Goal: Transaction & Acquisition: Purchase product/service

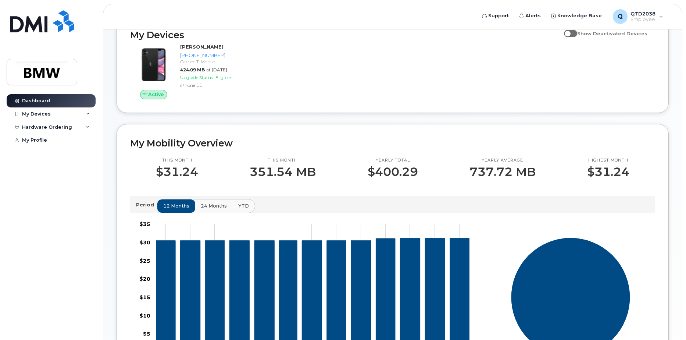
scroll to position [110, 0]
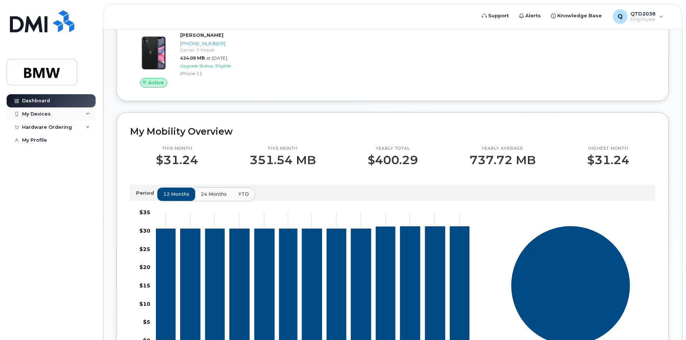
click at [57, 115] on div "My Devices" at bounding box center [51, 113] width 89 height 13
click at [58, 115] on div "My Devices" at bounding box center [51, 113] width 89 height 13
click at [60, 124] on div "Hardware Ordering" at bounding box center [47, 127] width 50 height 6
click at [63, 140] on link "New Order" at bounding box center [57, 141] width 76 height 14
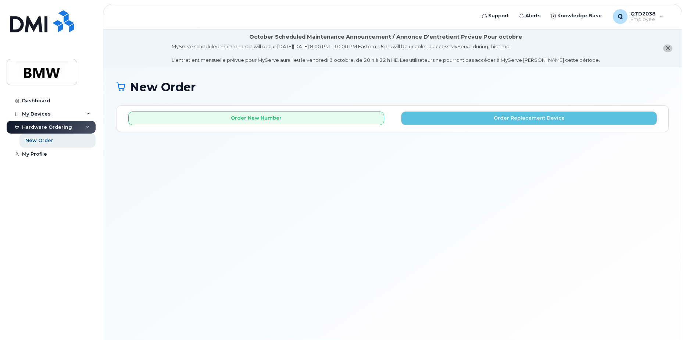
click at [81, 129] on div "Hardware Ordering" at bounding box center [51, 127] width 89 height 13
click at [39, 98] on div "Dashboard" at bounding box center [36, 101] width 28 height 6
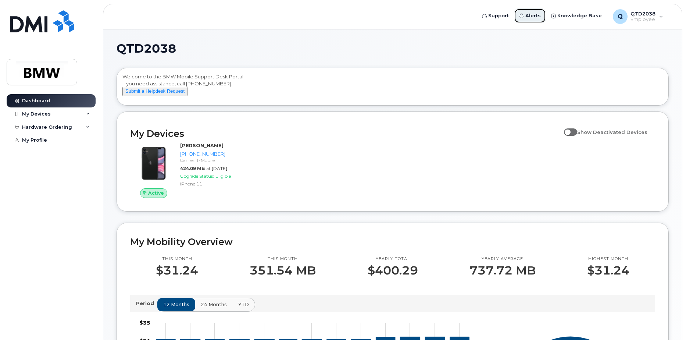
click at [532, 16] on span "Alerts" at bounding box center [533, 15] width 15 height 7
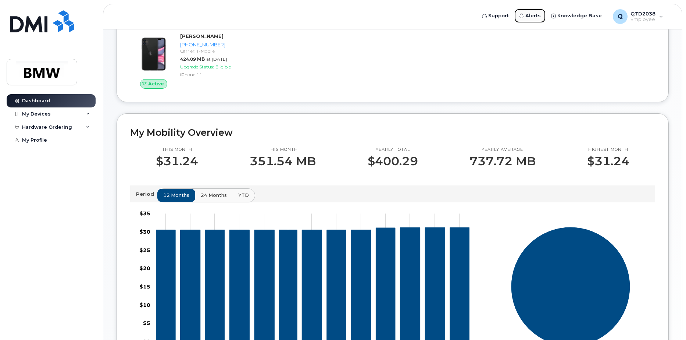
scroll to position [104, 0]
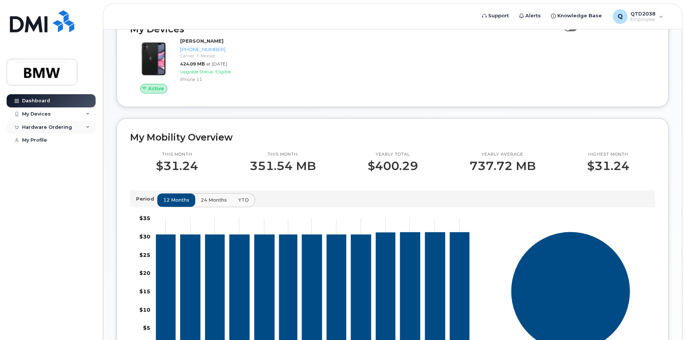
click at [91, 130] on div "Hardware Ordering" at bounding box center [51, 127] width 89 height 13
click at [82, 116] on div "My Devices" at bounding box center [51, 113] width 89 height 13
click at [76, 140] on link "New Order" at bounding box center [57, 141] width 76 height 14
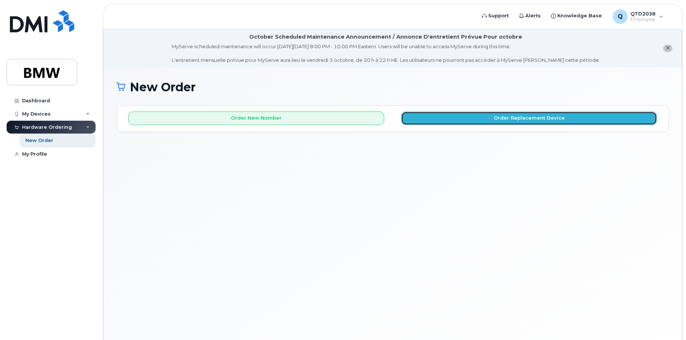
click at [476, 116] on button "Order Replacement Device" at bounding box center [529, 118] width 256 height 14
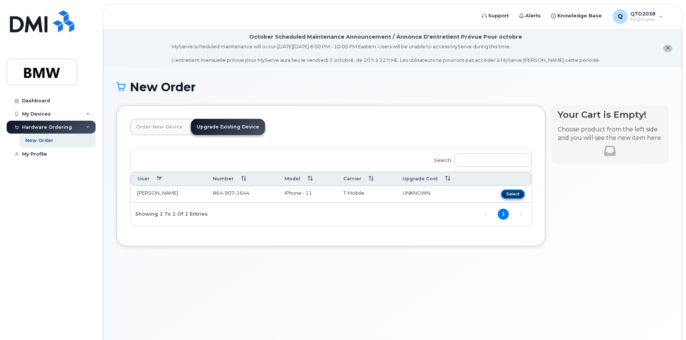
click at [514, 194] on button "Select" at bounding box center [513, 193] width 24 height 9
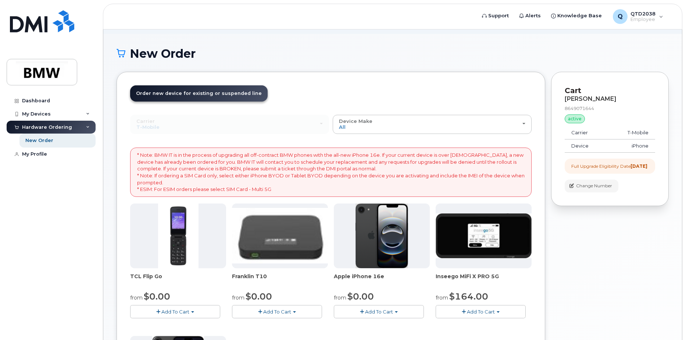
scroll to position [74, 0]
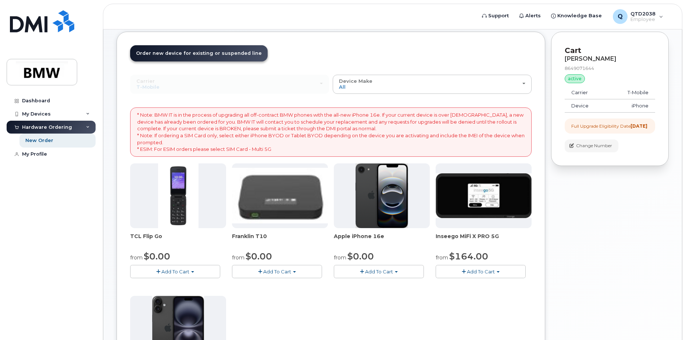
click at [390, 271] on span "Add To Cart" at bounding box center [379, 271] width 28 height 6
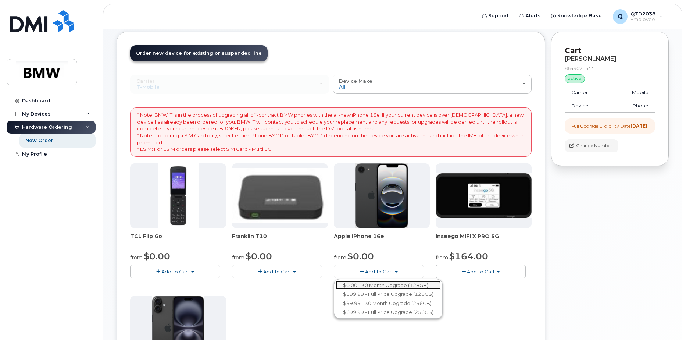
click at [396, 284] on link "$0.00 - 30 Month Upgrade (128GB)" at bounding box center [388, 285] width 105 height 9
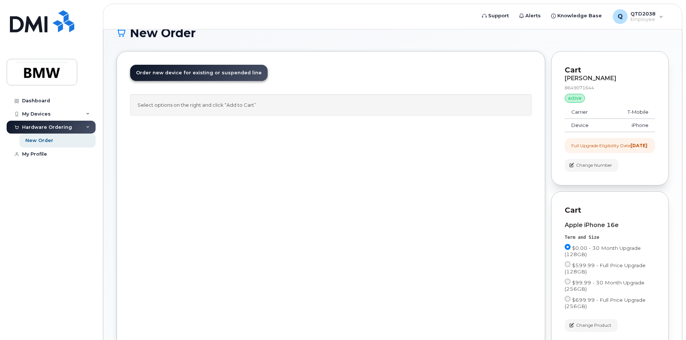
scroll to position [110, 0]
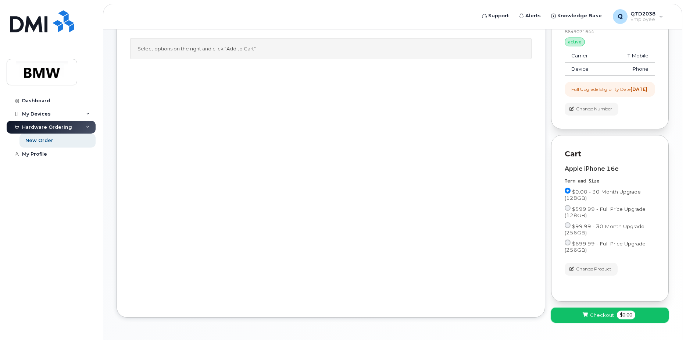
click at [593, 319] on span "Checkout" at bounding box center [602, 315] width 24 height 7
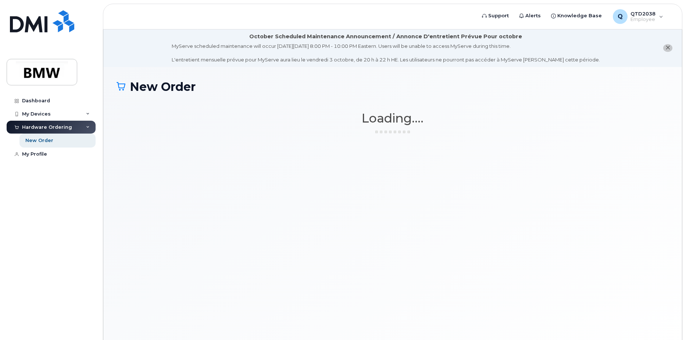
scroll to position [0, 0]
click at [665, 16] on div "Q QTD2038 Employee" at bounding box center [638, 16] width 61 height 15
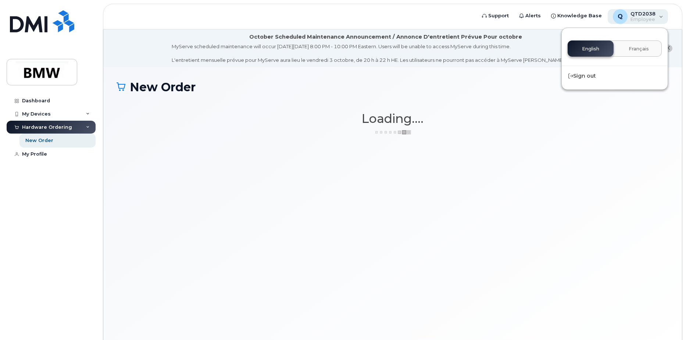
click at [665, 16] on div "Q QTD2038 Employee" at bounding box center [638, 16] width 61 height 15
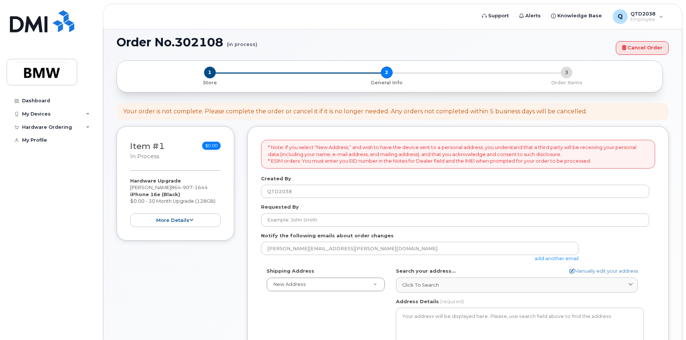
scroll to position [38, 0]
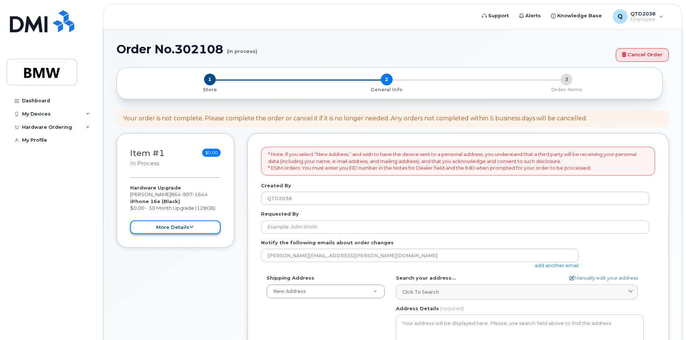
click at [194, 224] on button "more details" at bounding box center [175, 227] width 90 height 14
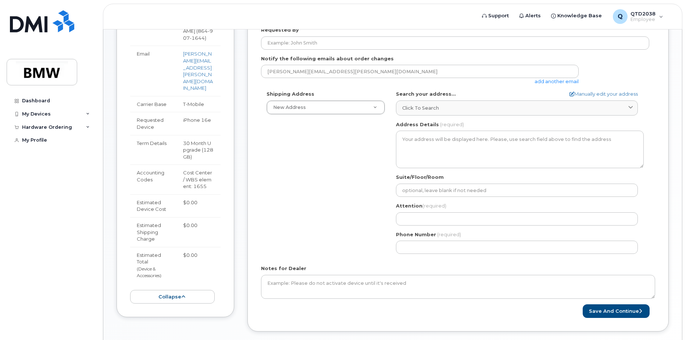
scroll to position [259, 0]
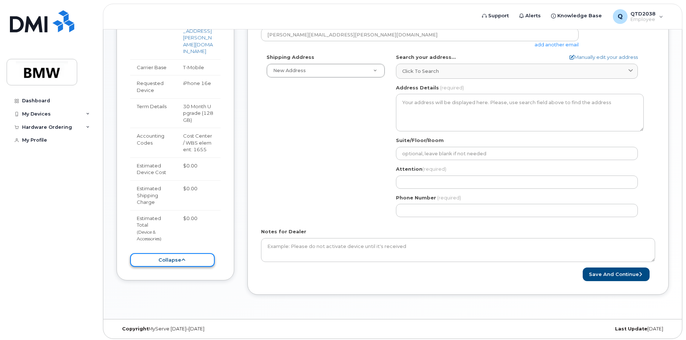
click at [203, 256] on button "collapse" at bounding box center [172, 260] width 85 height 14
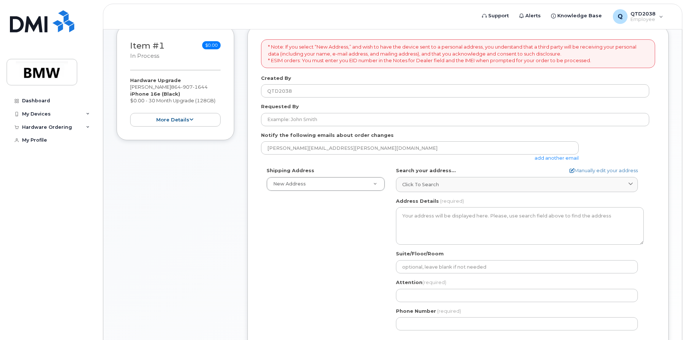
scroll to position [148, 0]
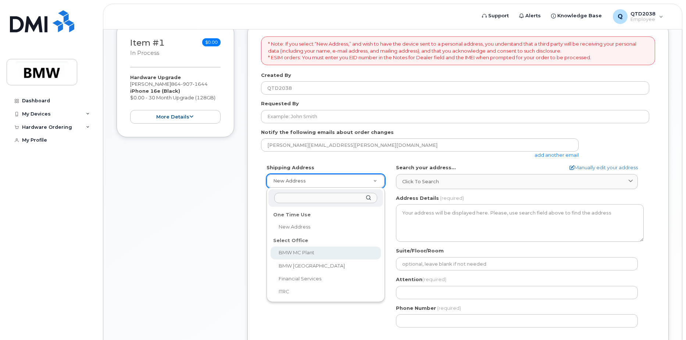
select select
type textarea "[STREET_ADDRESS] Greer [US_STATE] 29651-6731"
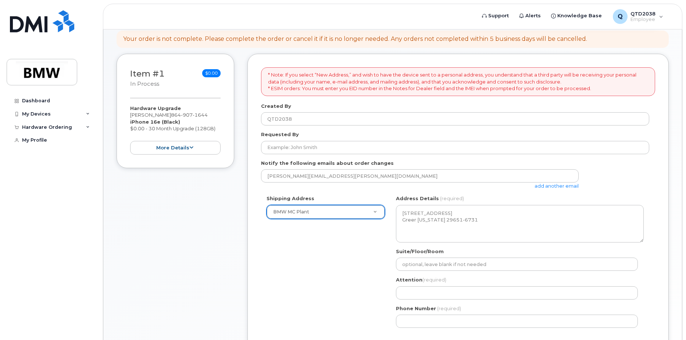
scroll to position [111, 0]
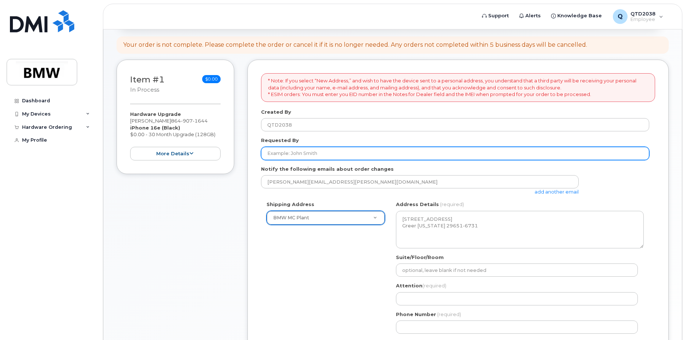
click at [411, 157] on input "Requested By" at bounding box center [455, 153] width 388 height 13
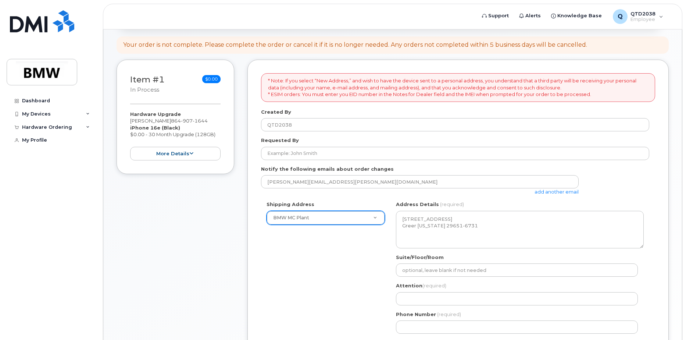
drag, startPoint x: 131, startPoint y: 121, endPoint x: 169, endPoint y: 122, distance: 37.9
click at [169, 122] on div "Hardware Upgrade Kilian Swayngim 864 907 1644 iPhone 16e (Black) $0.00 - 30 Mon…" at bounding box center [175, 136] width 90 height 50
drag, startPoint x: 169, startPoint y: 122, endPoint x: 160, endPoint y: 122, distance: 8.5
copy div "[PERSON_NAME]"
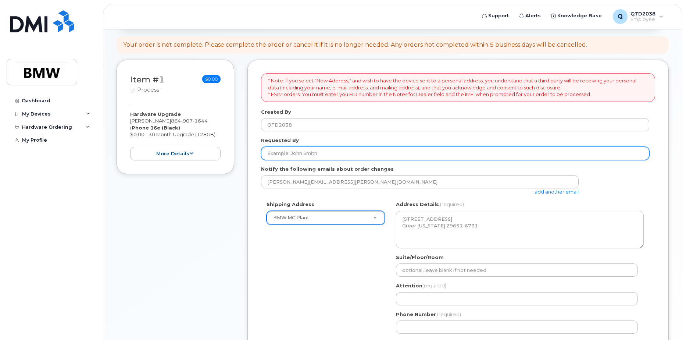
click at [313, 152] on input "Requested By" at bounding box center [455, 153] width 388 height 13
paste input "[PERSON_NAME]"
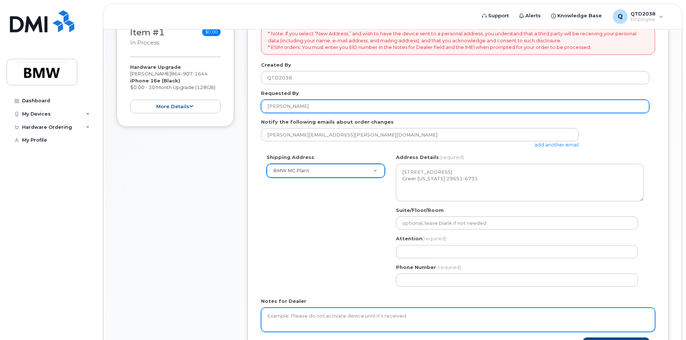
scroll to position [222, 0]
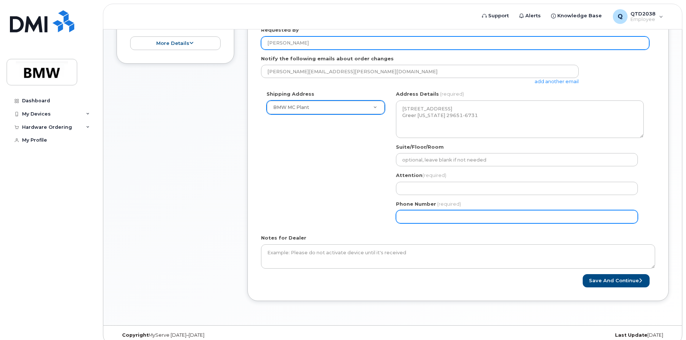
type input "[PERSON_NAME]"
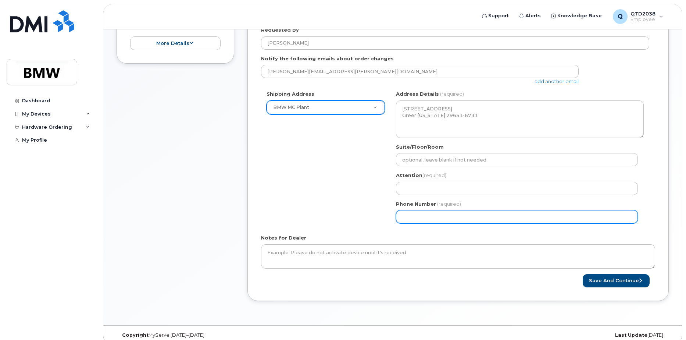
click at [418, 221] on input "Phone Number" at bounding box center [517, 216] width 242 height 13
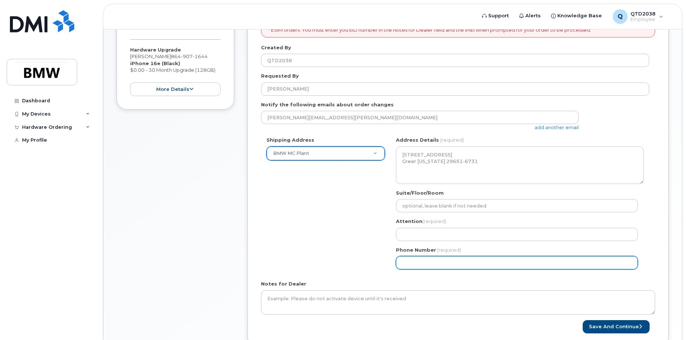
scroll to position [111, 0]
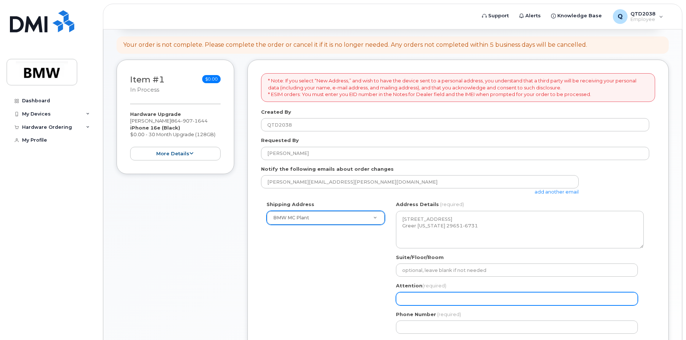
click at [426, 299] on input "Attention (required)" at bounding box center [517, 298] width 242 height 13
paste input "[PERSON_NAME]"
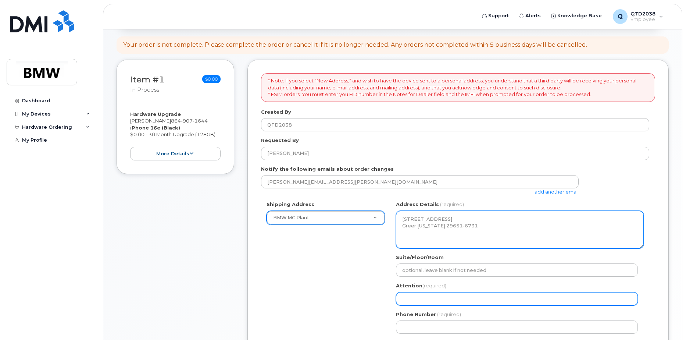
select select
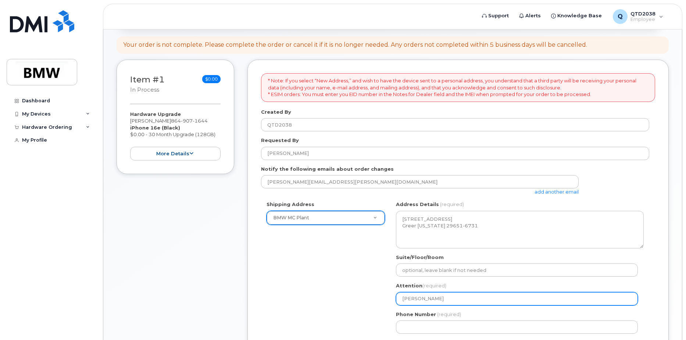
scroll to position [148, 0]
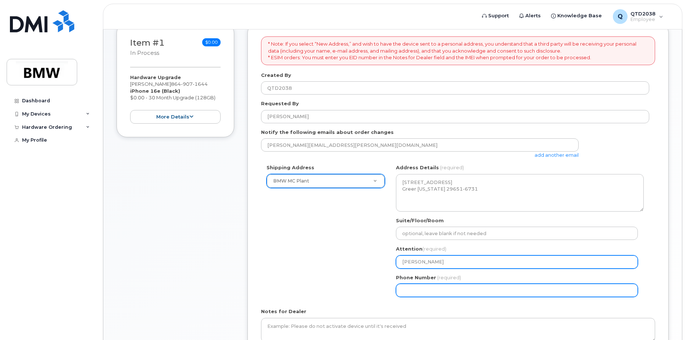
type input "[PERSON_NAME]"
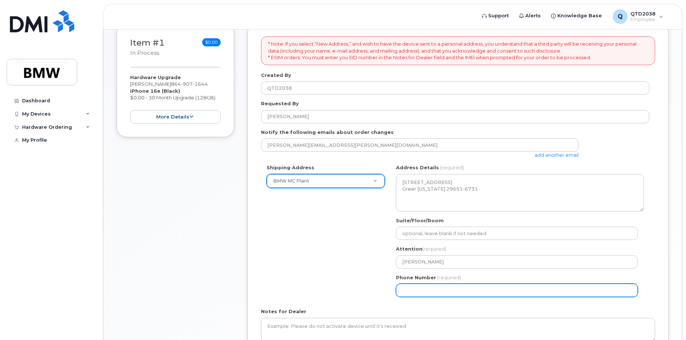
click at [407, 288] on input "Phone Number" at bounding box center [517, 290] width 242 height 13
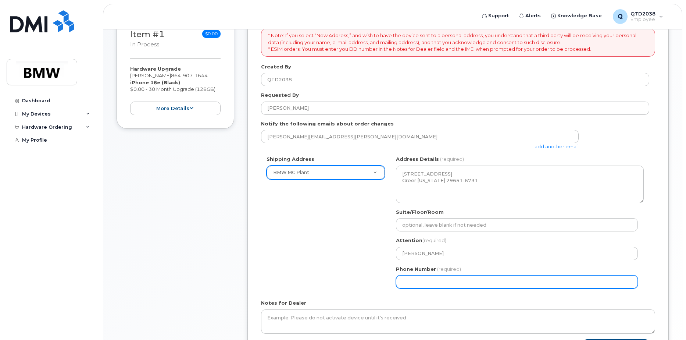
scroll to position [157, 0]
type input "1"
select select
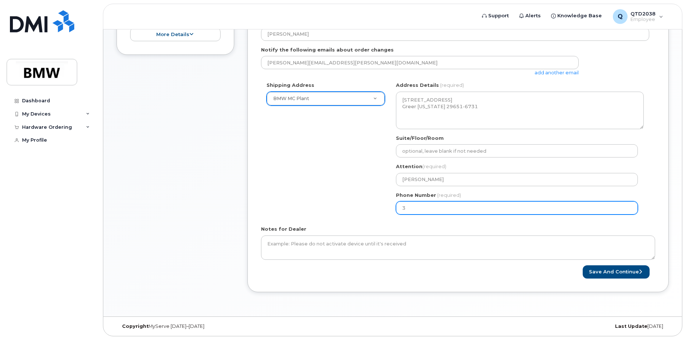
type input "2"
click at [572, 213] on input "2" at bounding box center [517, 207] width 242 height 13
type input "1"
type input "864838424"
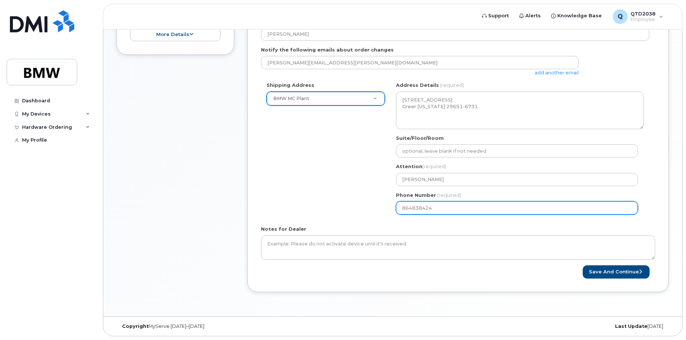
select select
type input "8648384243"
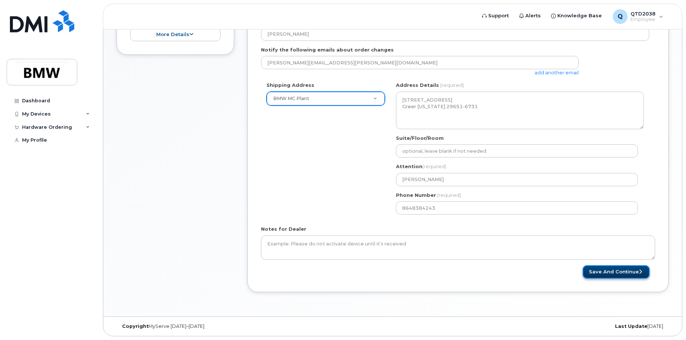
click at [619, 272] on button "Save and Continue" at bounding box center [616, 272] width 67 height 14
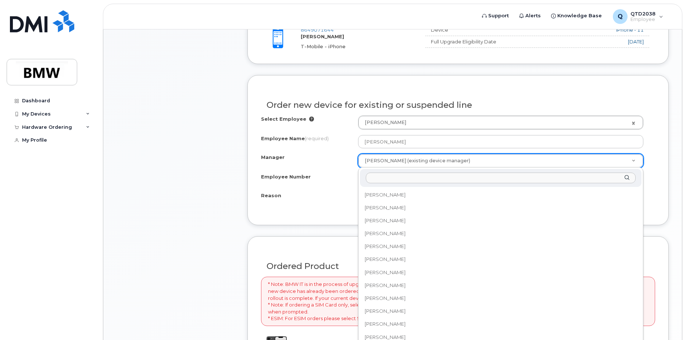
scroll to position [4795, 0]
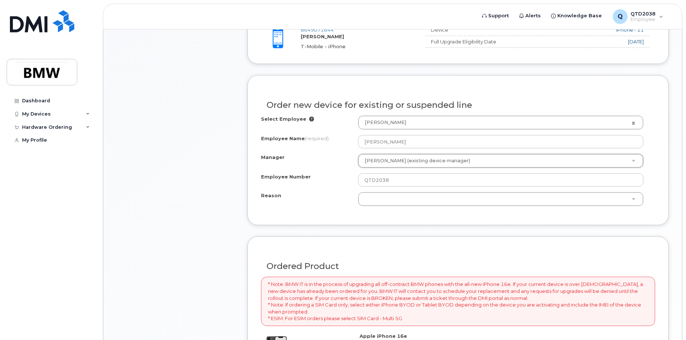
click at [316, 206] on div "Select Employee Kilian Swayngim 1903016 Employee Name (required) Kilian Swayngi…" at bounding box center [458, 163] width 394 height 96
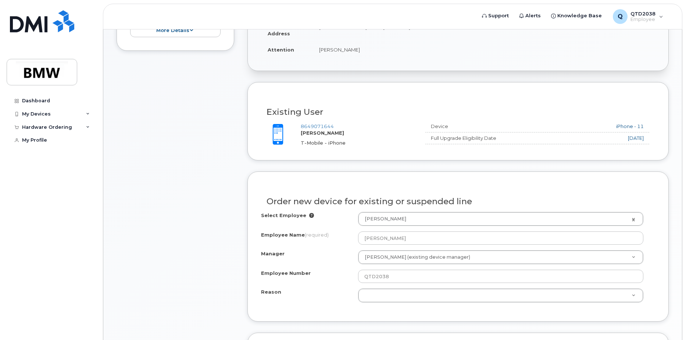
scroll to position [312, 0]
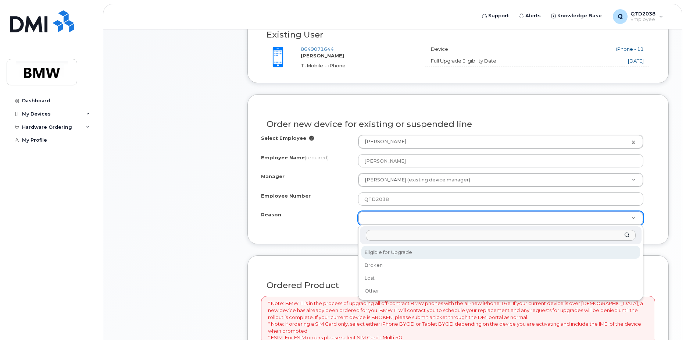
select select "eligible_for_upgrade"
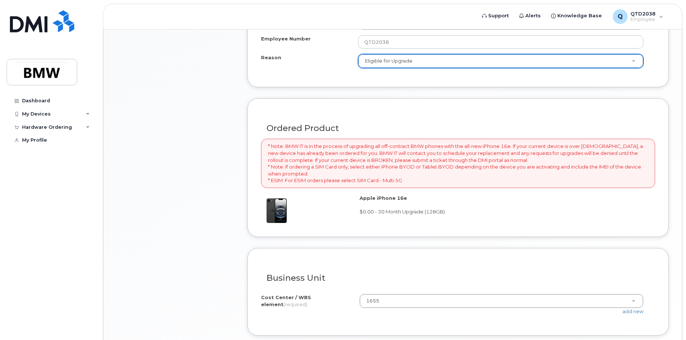
scroll to position [533, 0]
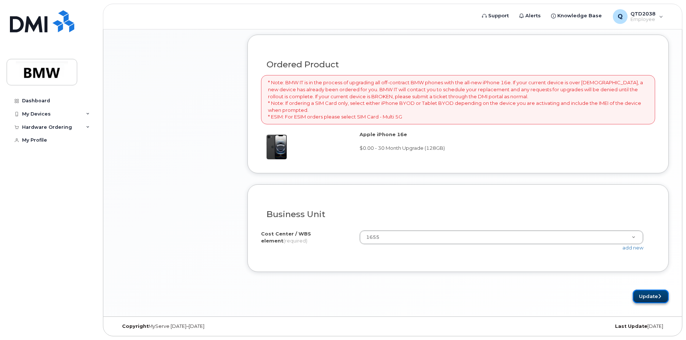
click at [646, 294] on button "Update" at bounding box center [651, 296] width 36 height 14
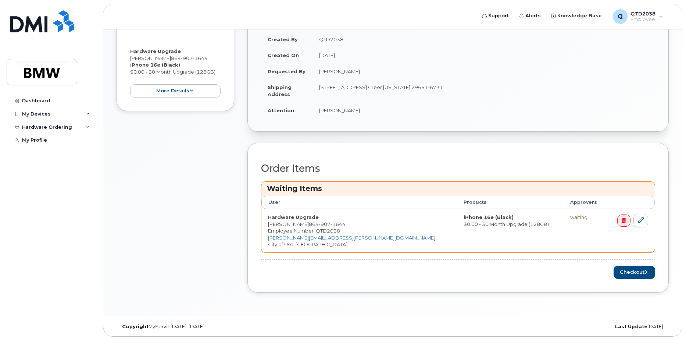
scroll to position [206, 0]
click at [634, 273] on button "Checkout" at bounding box center [635, 272] width 42 height 14
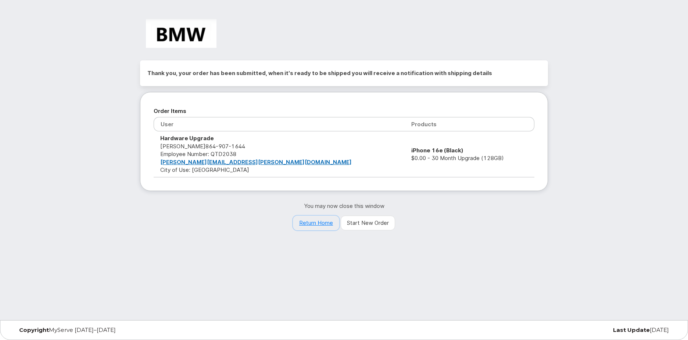
click at [310, 223] on link "Return Home" at bounding box center [316, 223] width 46 height 15
